Goal: Find specific page/section: Find specific page/section

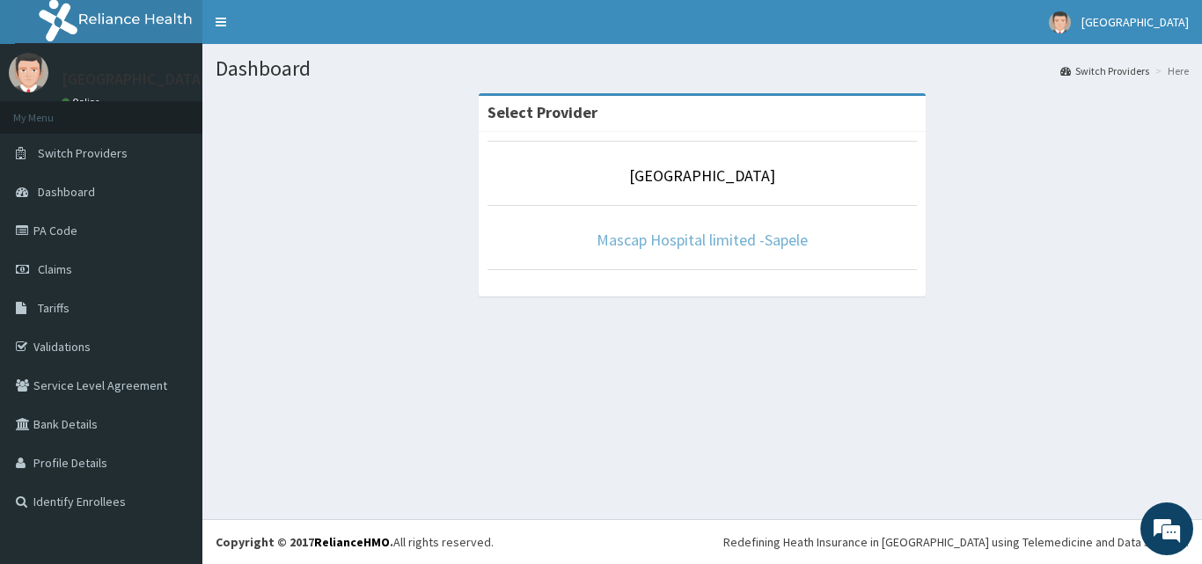
click at [678, 242] on link "Mascap Hospital limited -Sapele" at bounding box center [702, 240] width 211 height 20
click at [715, 236] on link "Mascap Hospital limited -Sapele" at bounding box center [702, 240] width 211 height 20
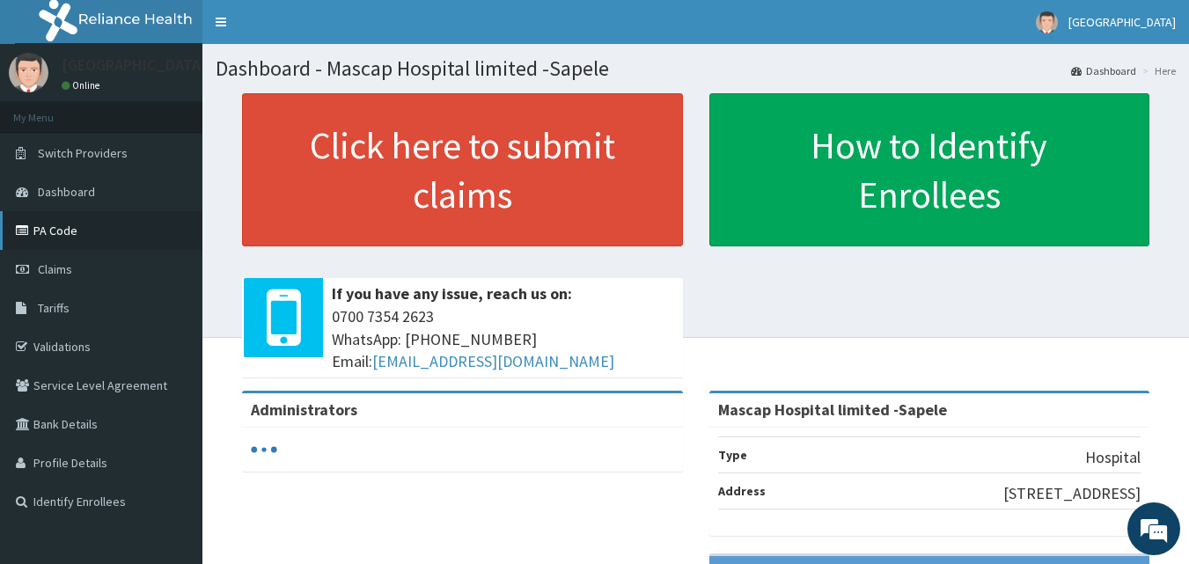
click at [67, 238] on link "PA Code" at bounding box center [101, 230] width 202 height 39
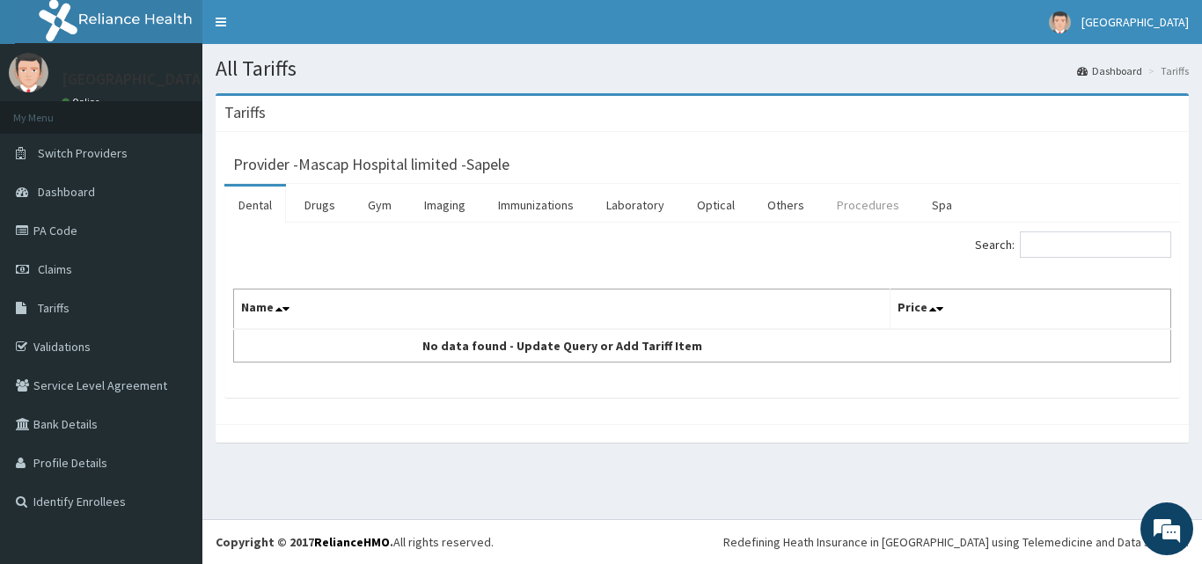
click at [867, 204] on link "Procedures" at bounding box center [868, 205] width 91 height 37
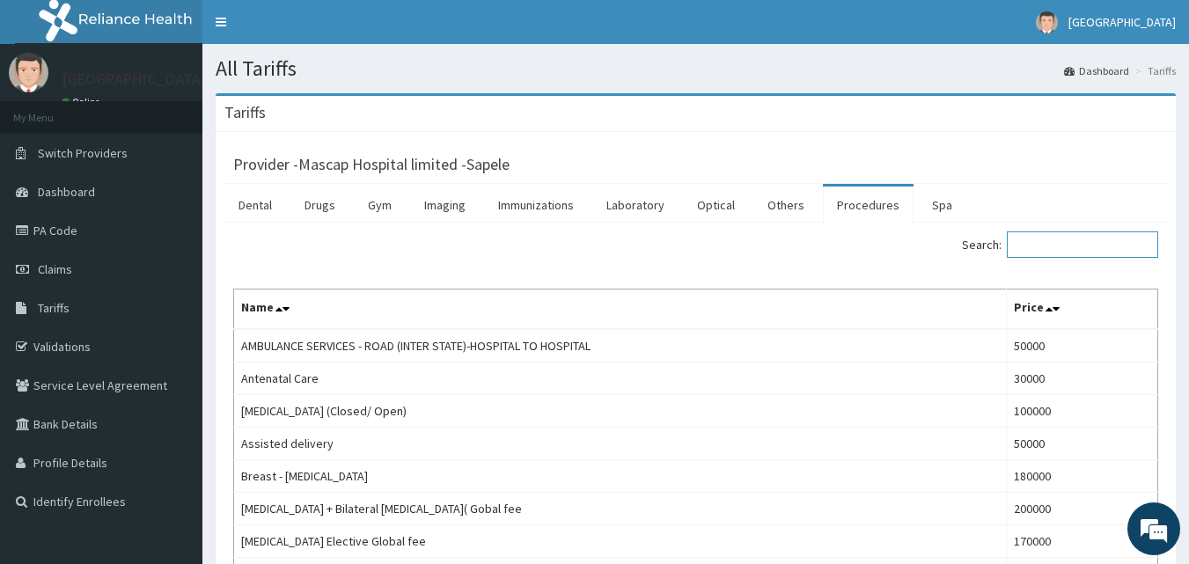
click at [1035, 240] on input "Search:" at bounding box center [1082, 244] width 151 height 26
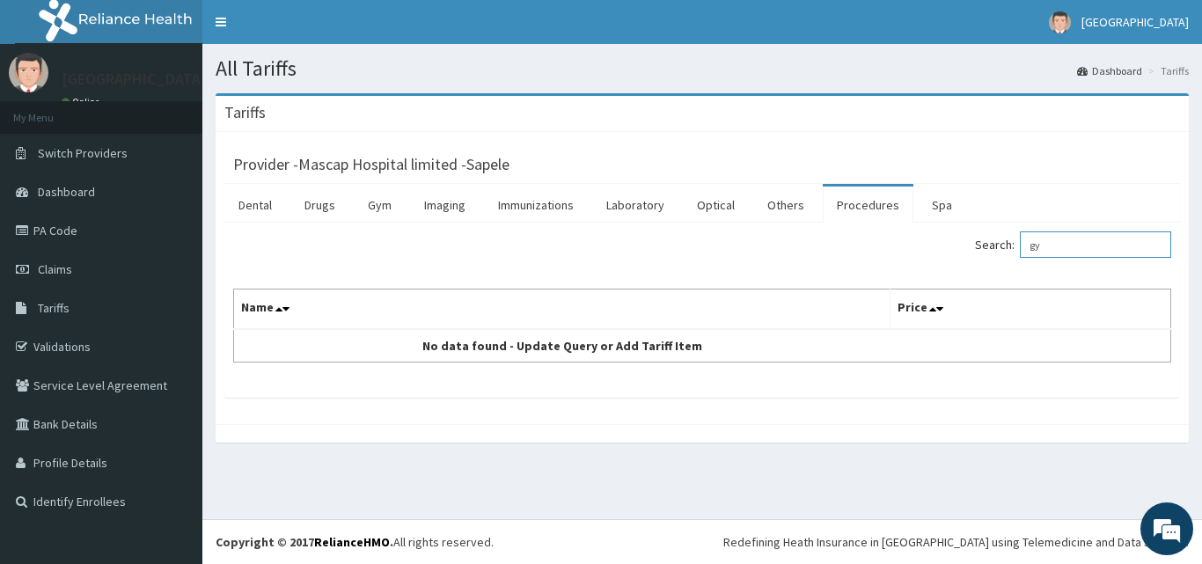
type input "g"
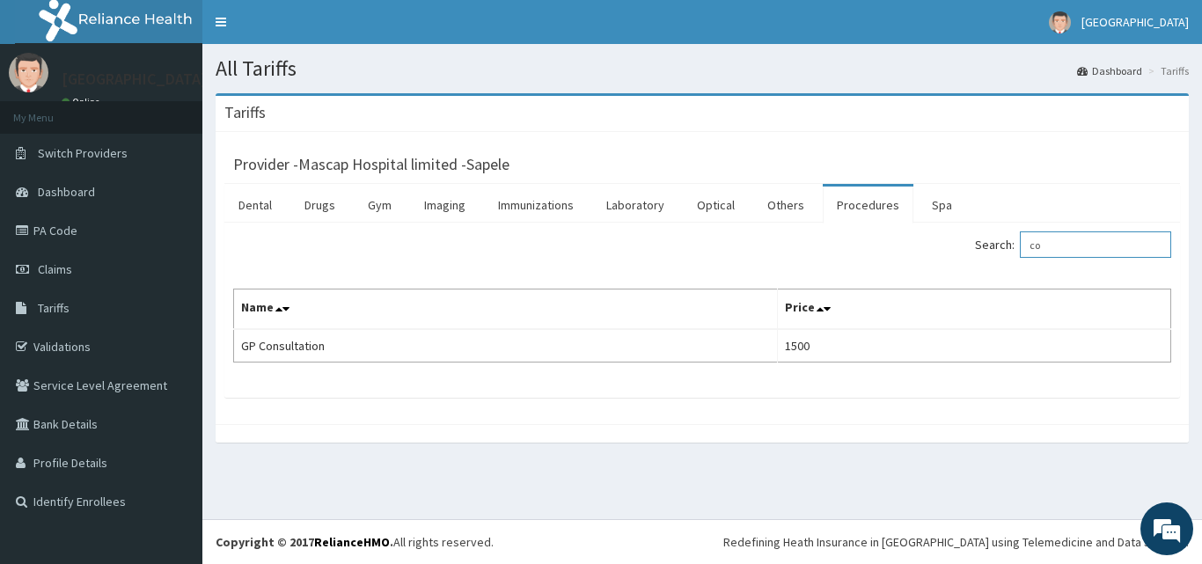
type input "c"
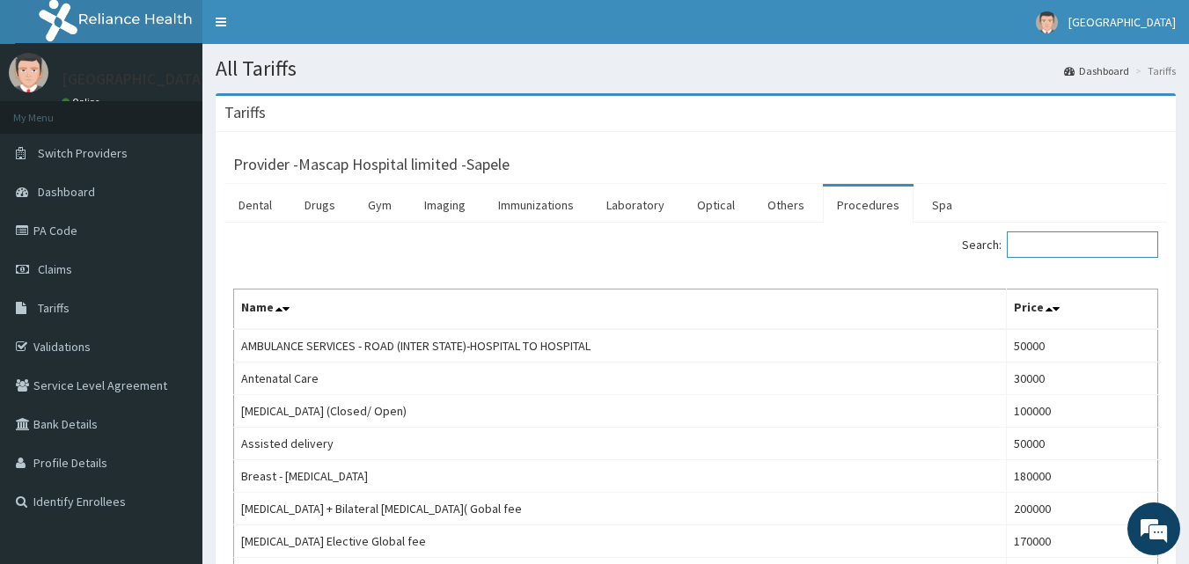
click at [1047, 248] on input "Search:" at bounding box center [1082, 244] width 151 height 26
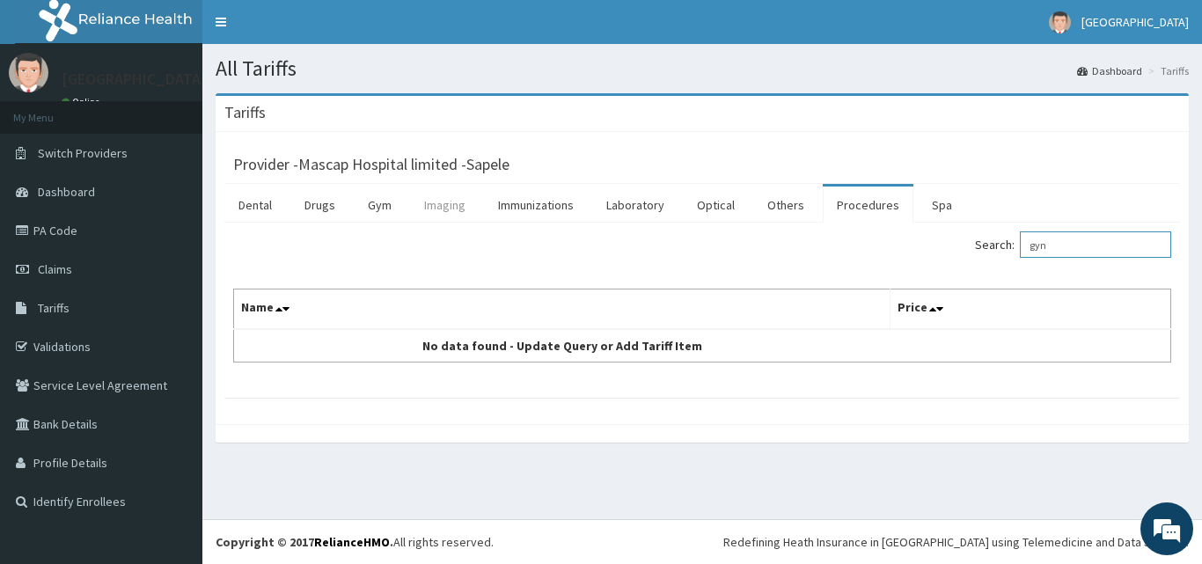
type input "gyn"
click at [440, 214] on link "Imaging" at bounding box center [445, 205] width 70 height 37
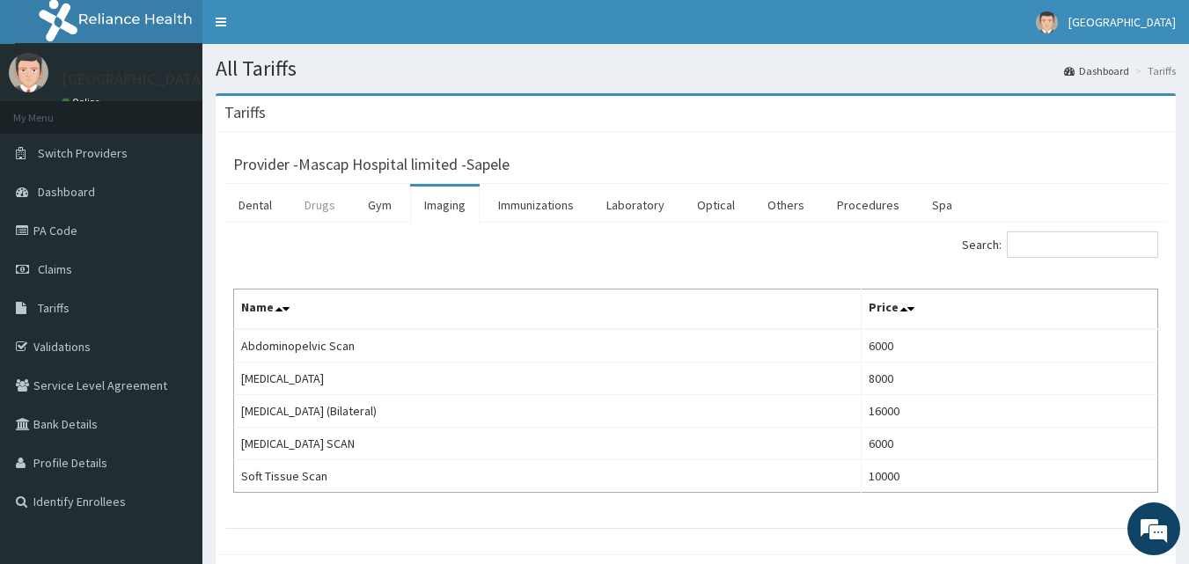
click at [315, 208] on link "Drugs" at bounding box center [319, 205] width 59 height 37
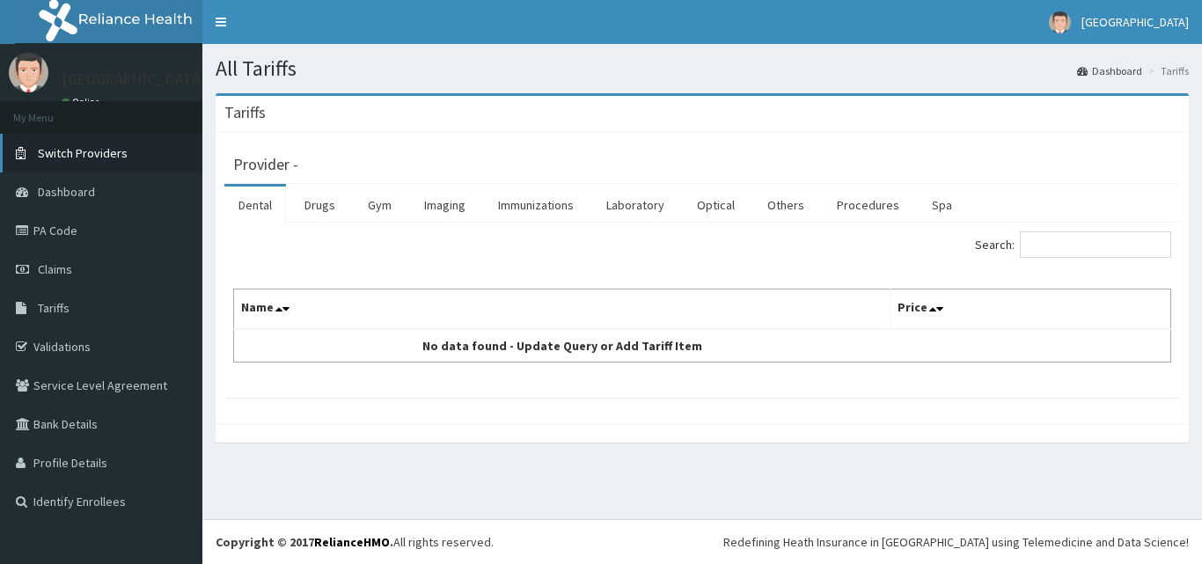
click at [77, 153] on span "Switch Providers" at bounding box center [83, 153] width 90 height 16
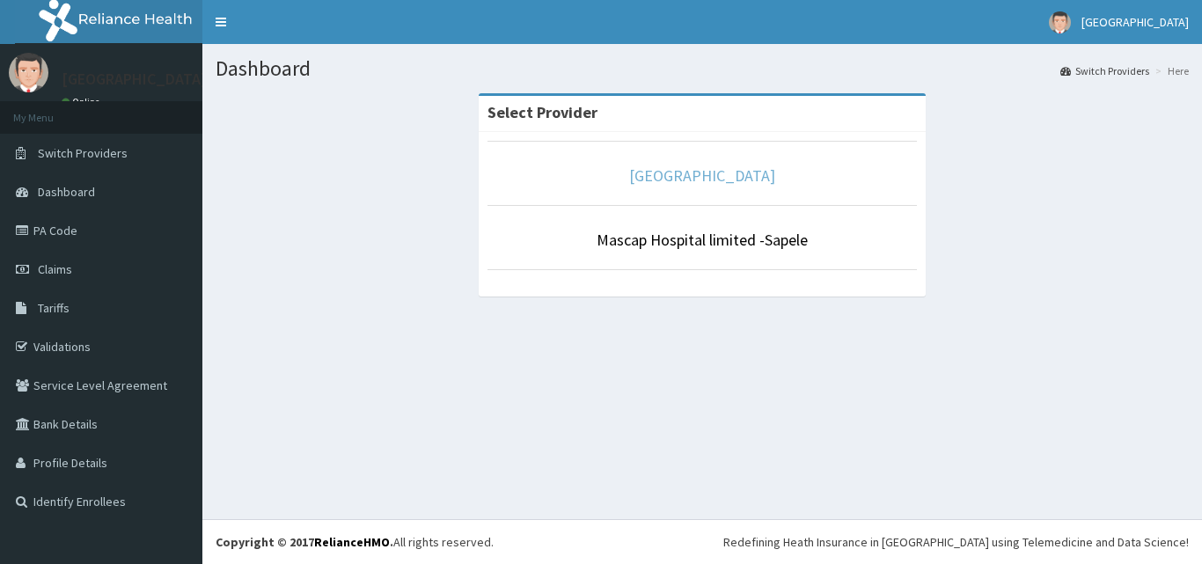
click at [726, 171] on link "[GEOGRAPHIC_DATA]" at bounding box center [702, 175] width 146 height 20
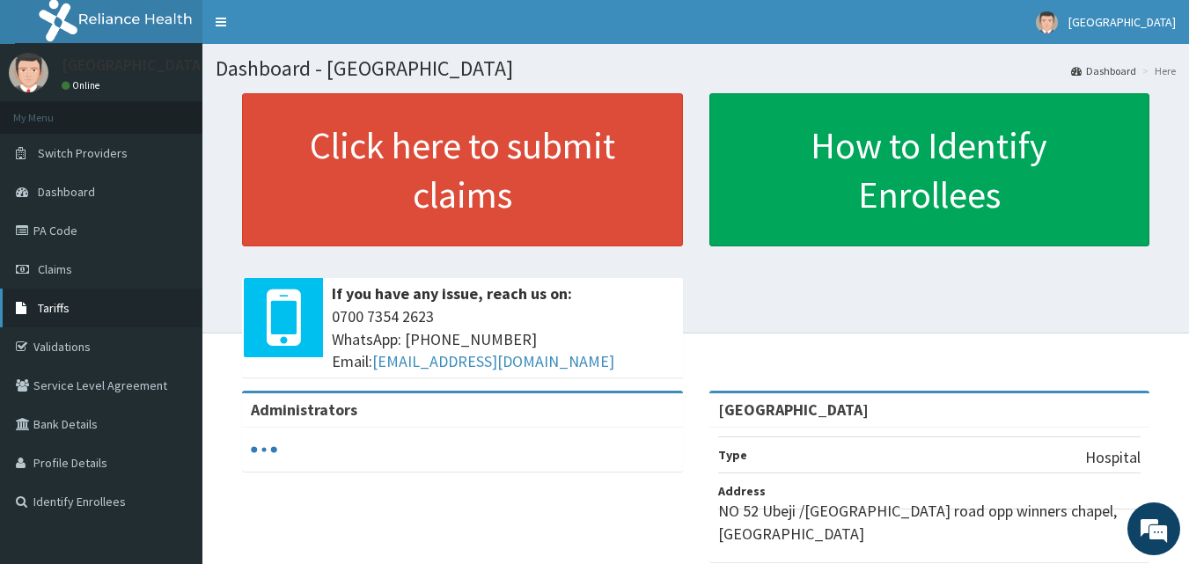
click at [77, 306] on link "Tariffs" at bounding box center [101, 308] width 202 height 39
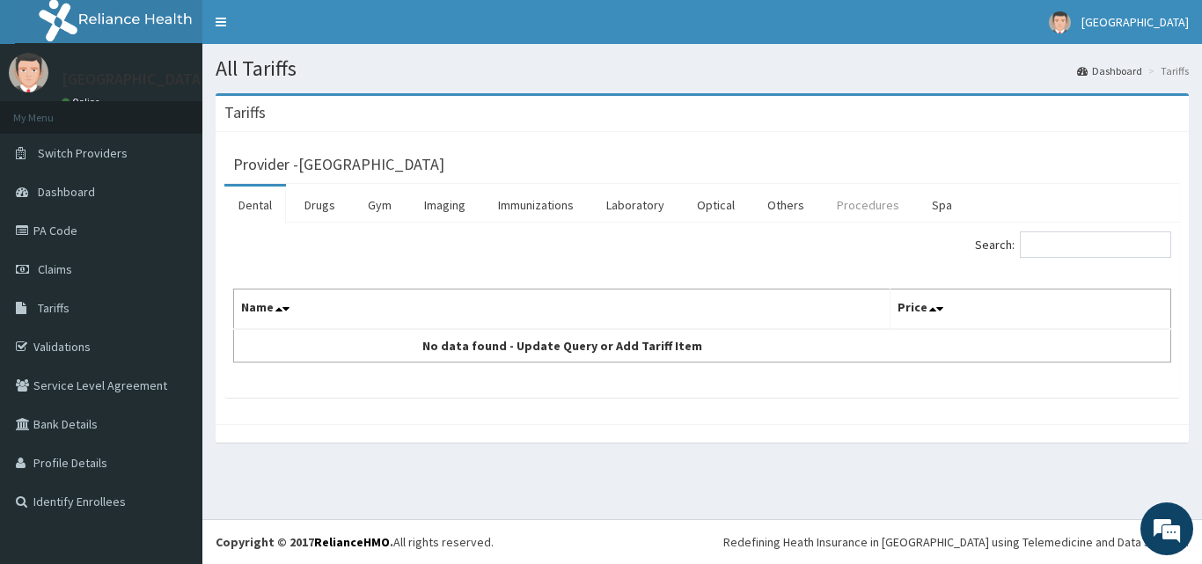
click at [869, 213] on link "Procedures" at bounding box center [868, 205] width 91 height 37
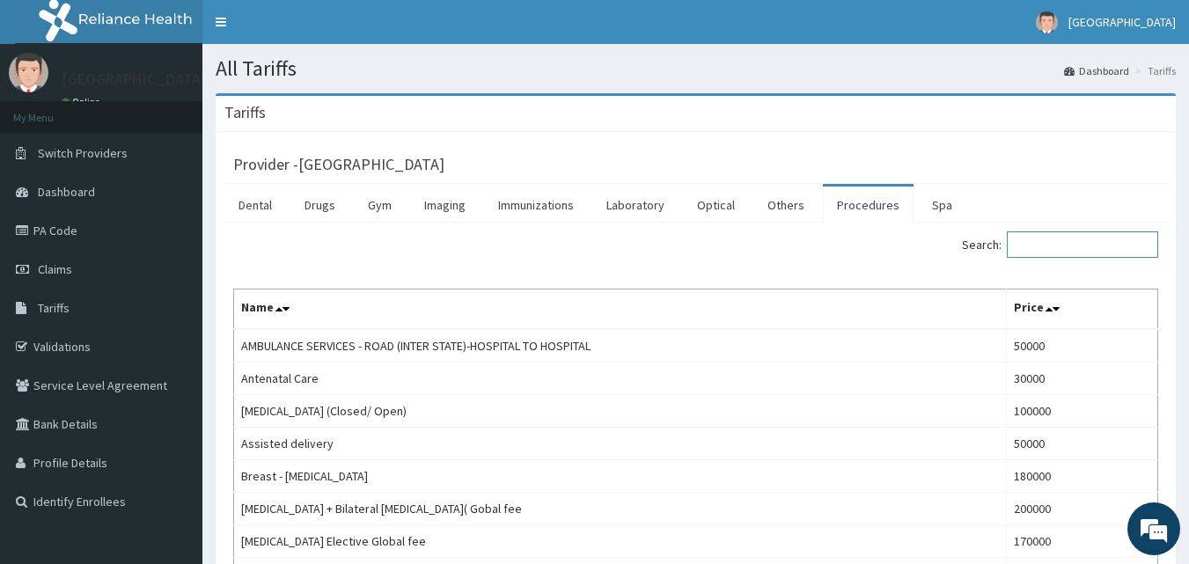
click at [1088, 248] on input "Search:" at bounding box center [1082, 244] width 151 height 26
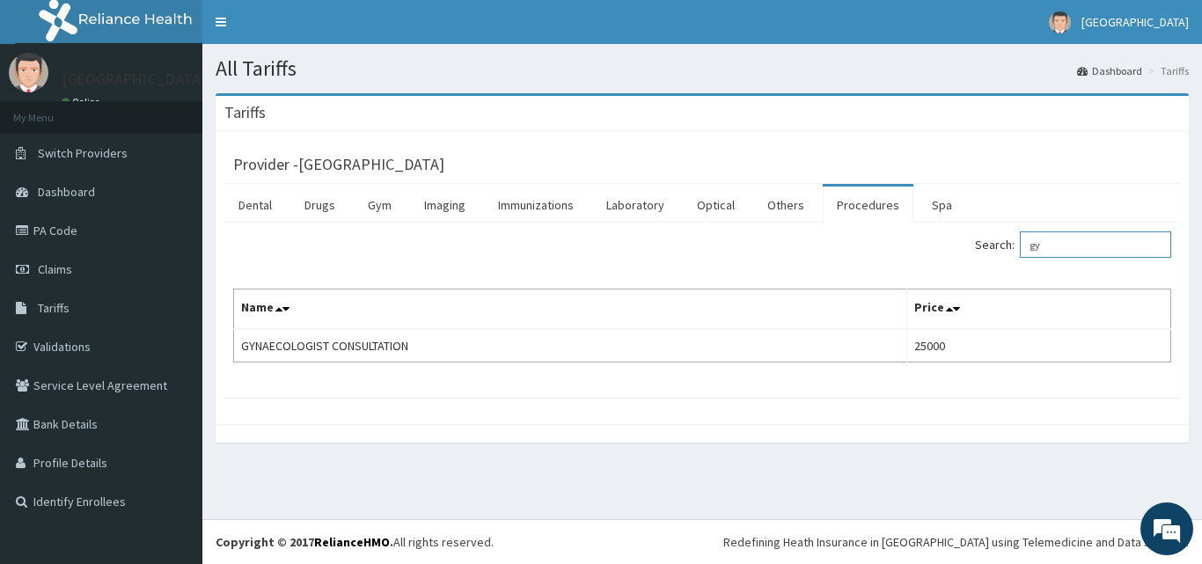
type input "g"
type input "GYN"
click at [94, 158] on span "Switch Providers" at bounding box center [83, 153] width 90 height 16
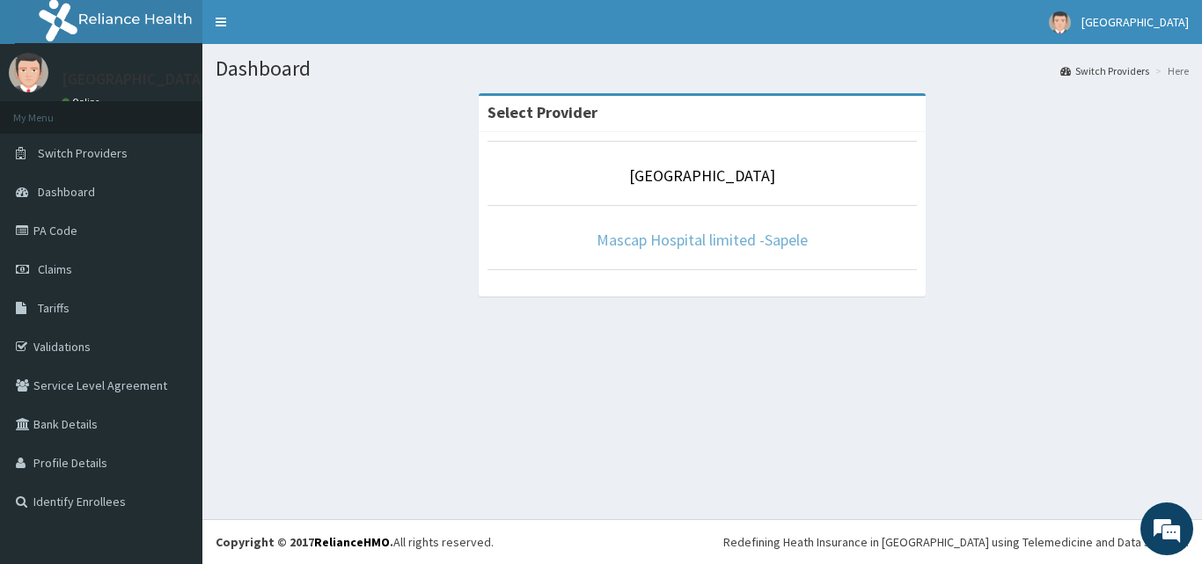
click at [698, 235] on link "Mascap Hospital limited -Sapele" at bounding box center [702, 240] width 211 height 20
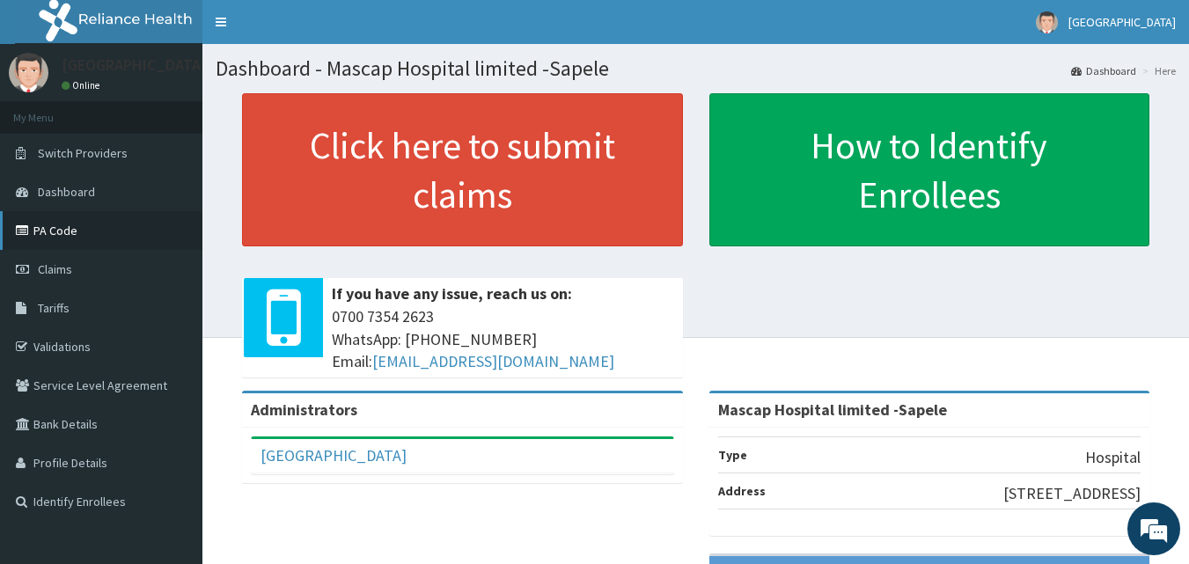
click at [70, 233] on link "PA Code" at bounding box center [101, 230] width 202 height 39
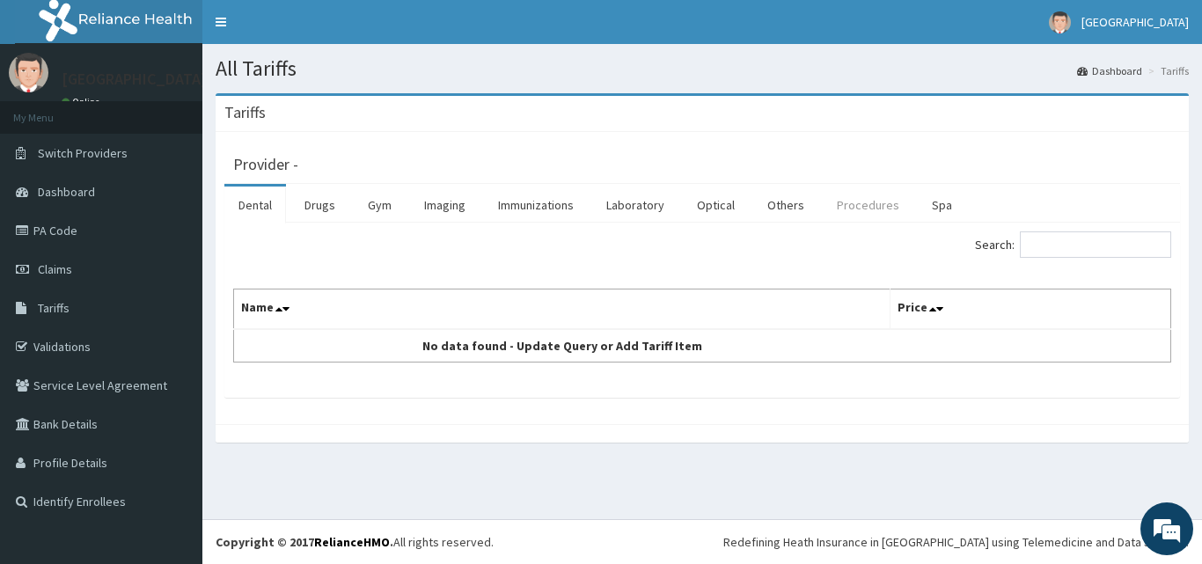
click at [846, 198] on link "Procedures" at bounding box center [868, 205] width 91 height 37
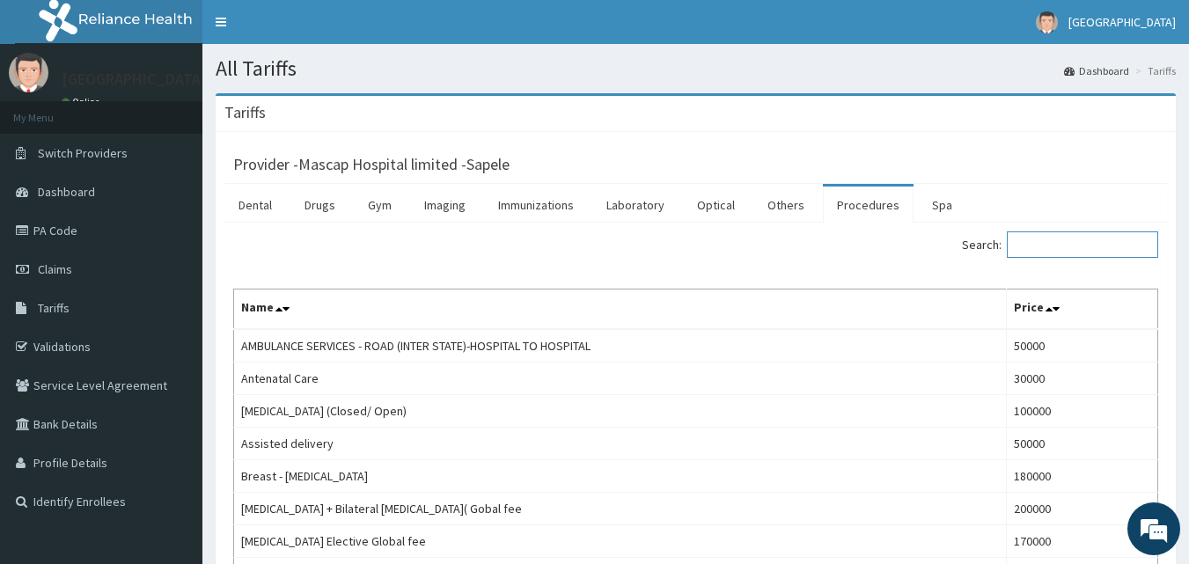
click at [1104, 244] on input "Search:" at bounding box center [1082, 244] width 151 height 26
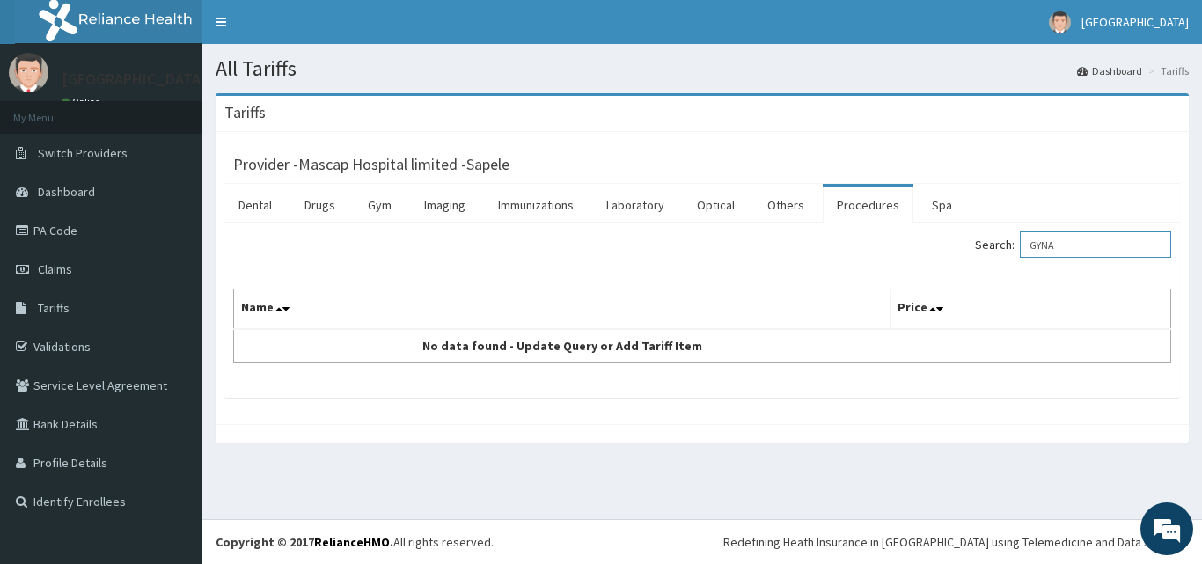
type input "GYNA"
click at [74, 238] on link "PA Code" at bounding box center [101, 230] width 202 height 39
